Goal: Communication & Community: Answer question/provide support

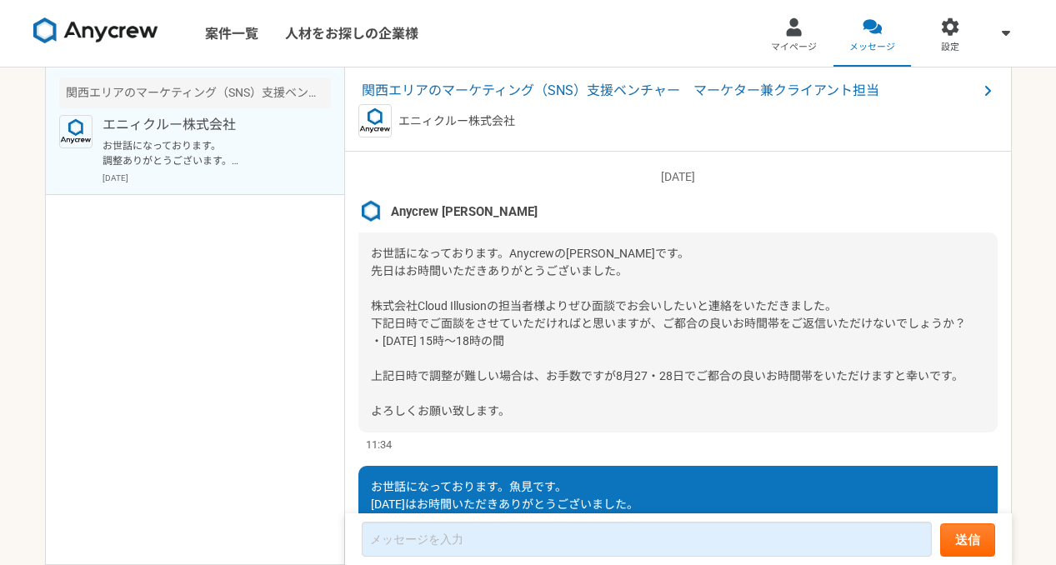
scroll to position [1833, 0]
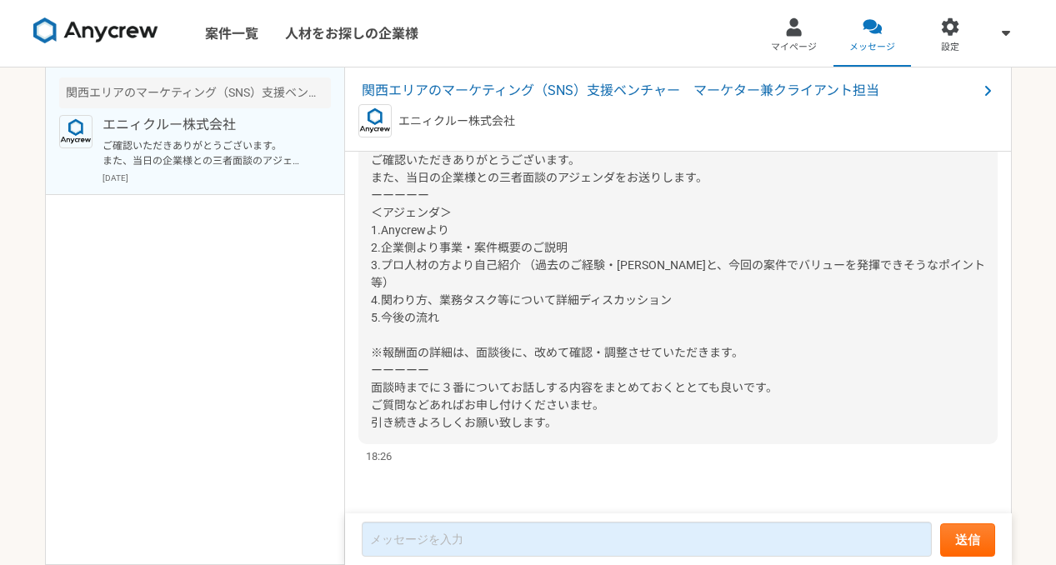
scroll to position [1921, 0]
drag, startPoint x: 403, startPoint y: 195, endPoint x: 613, endPoint y: 195, distance: 210.0
click at [613, 195] on span "ご確認いただきありがとうございます。 また、当日の企業様との三者面談のアジェンダをお送りします。 ーーーーー ＜アジェンダ＞ 1.Anycrewより 2.企業…" at bounding box center [678, 291] width 614 height 276
copy span "当日の企業様との三者面談のアジェンダ"
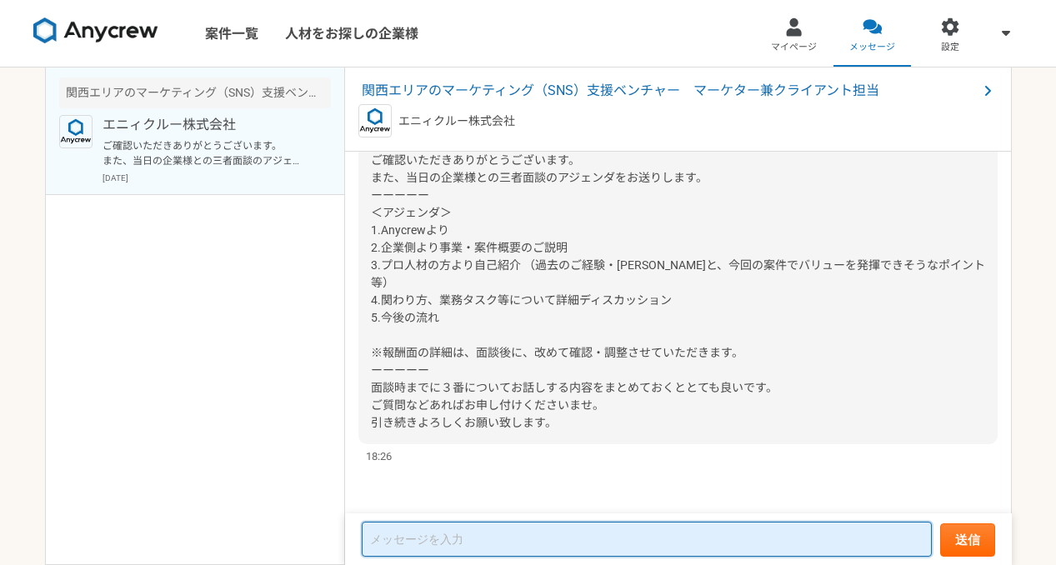
click at [473, 530] on textarea at bounding box center [647, 539] width 570 height 35
paste textarea "当日の企業様との三者面談のアジェンダ"
drag, startPoint x: 404, startPoint y: 538, endPoint x: 519, endPoint y: 537, distance: 115.0
click at [519, 537] on textarea "当日の企業様との三者面談のアジェンダ" at bounding box center [647, 539] width 570 height 33
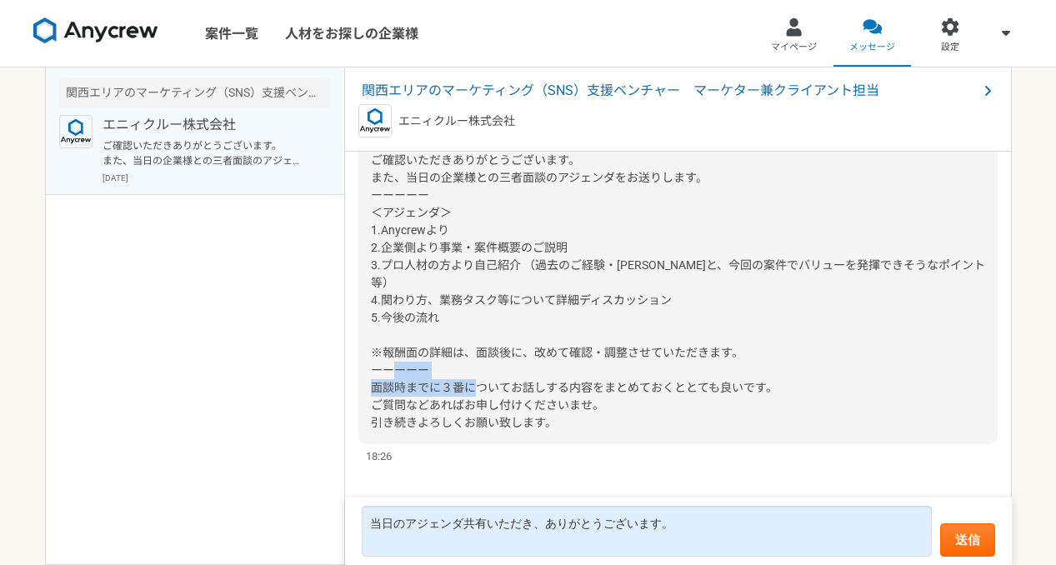
drag, startPoint x: 442, startPoint y: 387, endPoint x: 592, endPoint y: 386, distance: 149.2
click at [592, 386] on span "ご確認いただきありがとうございます。 また、当日の企業様との三者面談のアジェンダをお送りします。 ーーーーー ＜アジェンダ＞ 1.Anycrewより 2.企業…" at bounding box center [678, 291] width 614 height 276
copy span "３番についてお話しする内容"
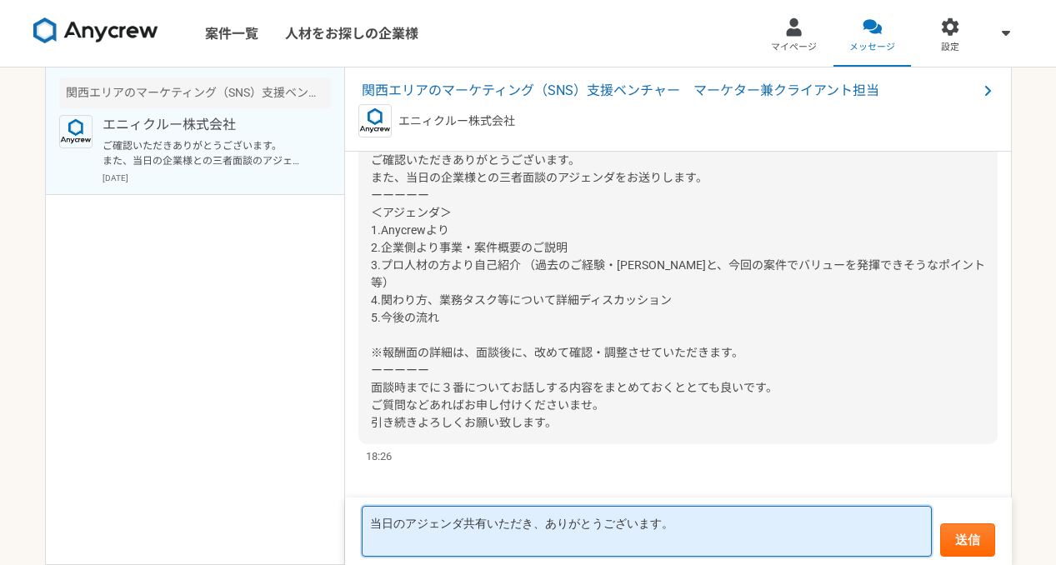
click at [455, 537] on textarea "当日のアジェンダ共有いただき、ありがとうございます。" at bounding box center [647, 531] width 570 height 51
paste textarea "３番についてお話しする内容"
click at [448, 539] on textarea "当日のアジェンダ共有いただき、ありがとうございます。 ３番についてお話しする内容" at bounding box center [647, 531] width 570 height 51
click at [454, 542] on textarea "当日のアジェンダ共有いただき、ありがとうございます。 ３番についてお話しする内容" at bounding box center [647, 531] width 570 height 51
drag, startPoint x: 442, startPoint y: 542, endPoint x: 494, endPoint y: 542, distance: 52.5
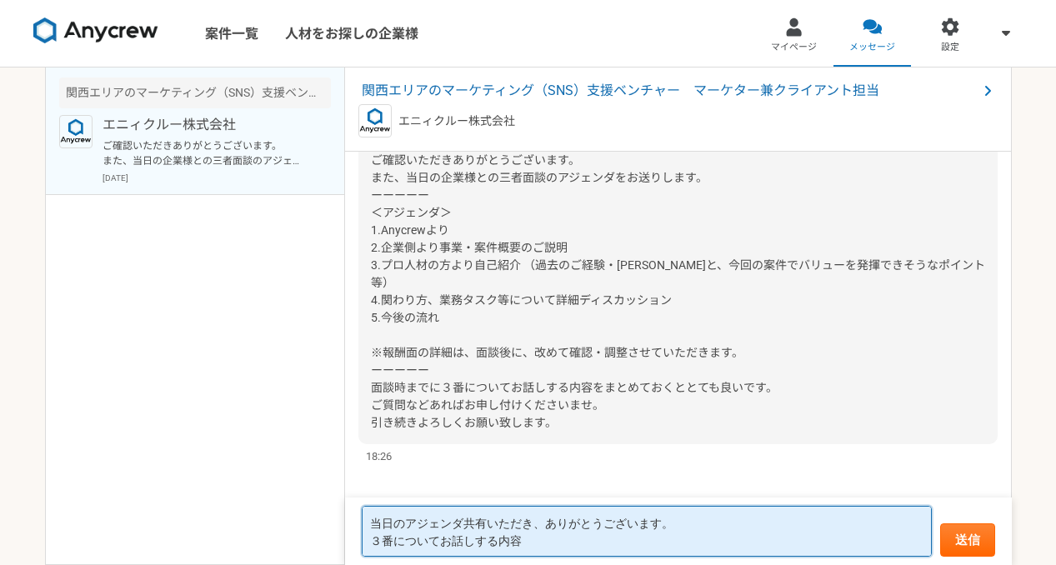
click at [494, 542] on textarea "当日のアジェンダ共有いただき、ありがとうございます。 ３番についてお話しする内容" at bounding box center [647, 531] width 570 height 51
click at [517, 542] on textarea "当日のアジェンダ共有いただき、ありがとうございます。 ３番についての内容" at bounding box center [647, 531] width 570 height 51
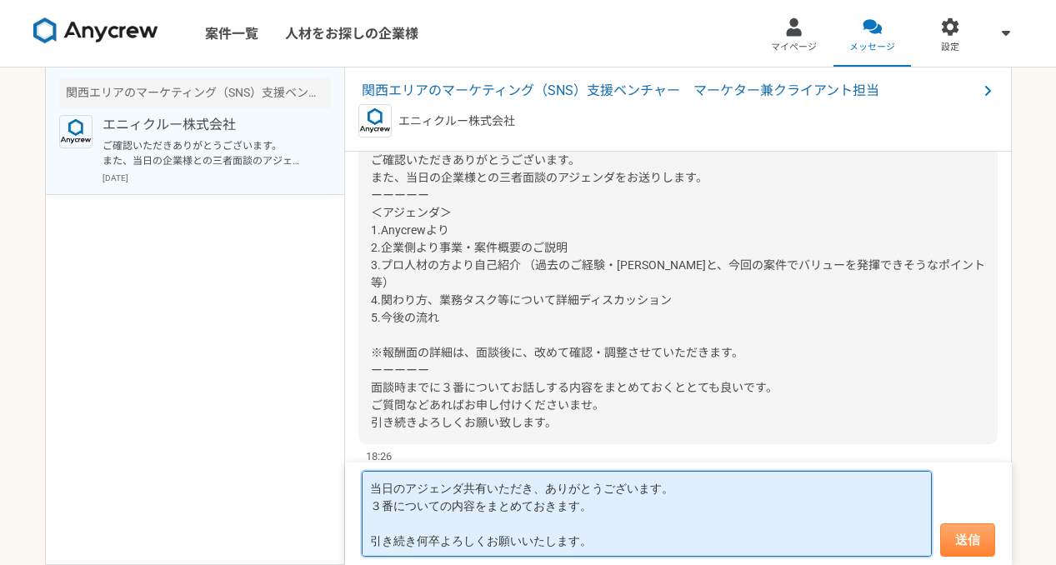
type textarea "当日のアジェンダ共有いただき、ありがとうございます。 ３番についての内容をまとめておきます。 引き続き何卒よろしくお願いいたします。"
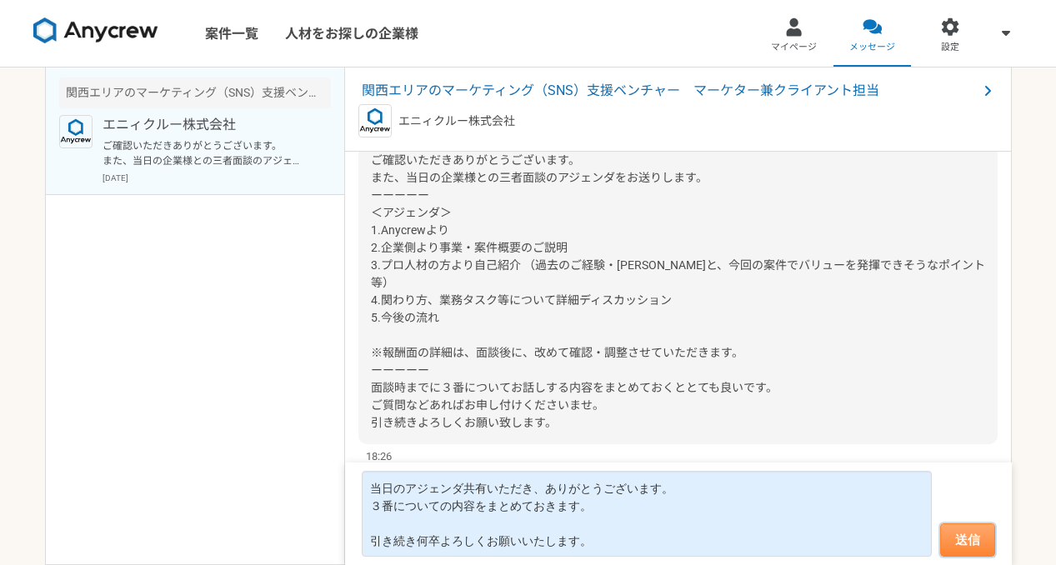
click at [962, 542] on button "送信" at bounding box center [967, 539] width 55 height 33
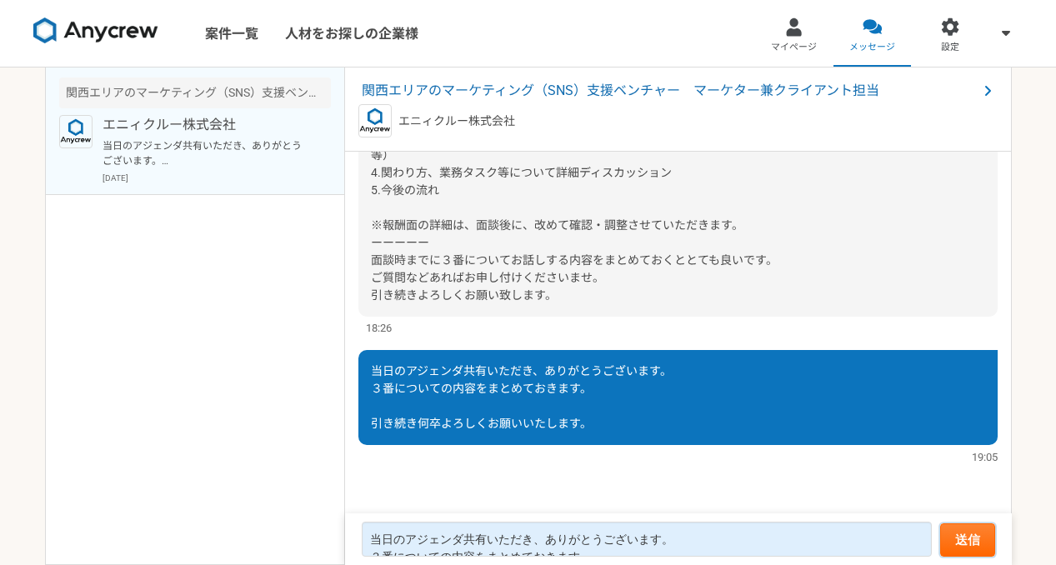
scroll to position [1749, 0]
